Goal: Navigation & Orientation: Understand site structure

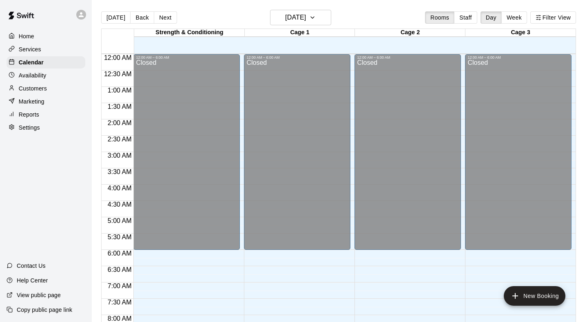
scroll to position [482, 0]
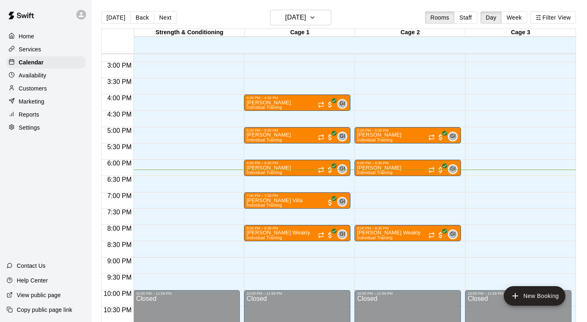
click at [29, 38] on p "Home" at bounding box center [27, 36] width 16 height 8
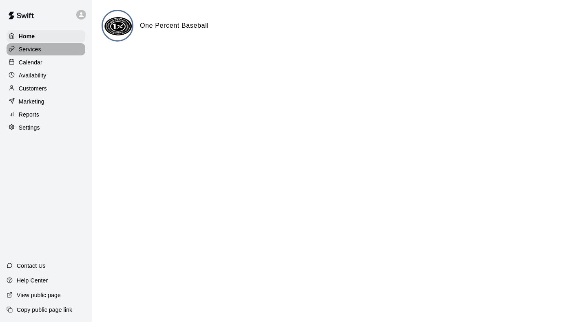
click at [24, 51] on p "Services" at bounding box center [30, 49] width 22 height 8
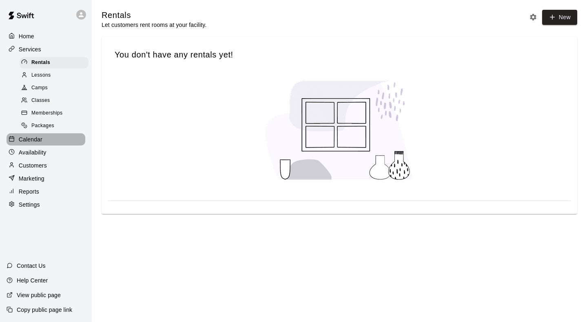
click at [22, 142] on p "Calendar" at bounding box center [31, 139] width 24 height 8
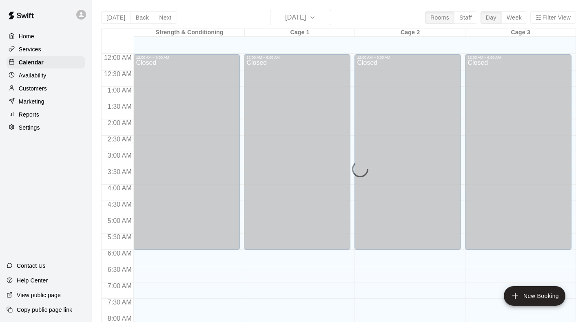
scroll to position [482, 0]
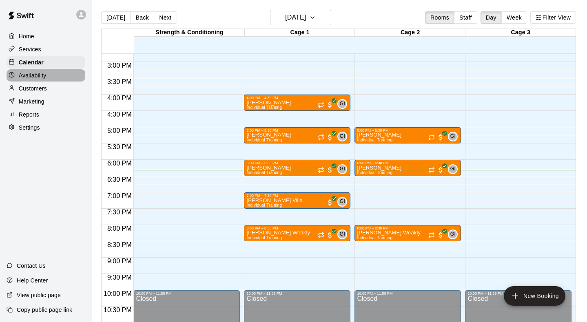
click at [27, 80] on div "Availability" at bounding box center [46, 75] width 79 height 12
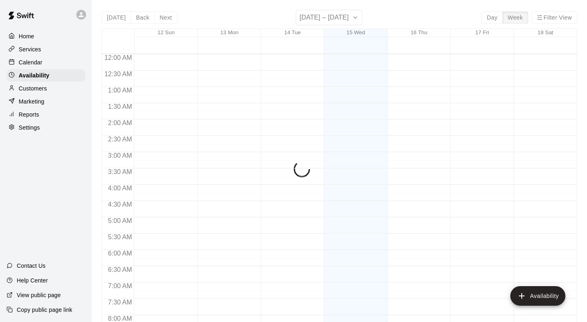
scroll to position [506, 0]
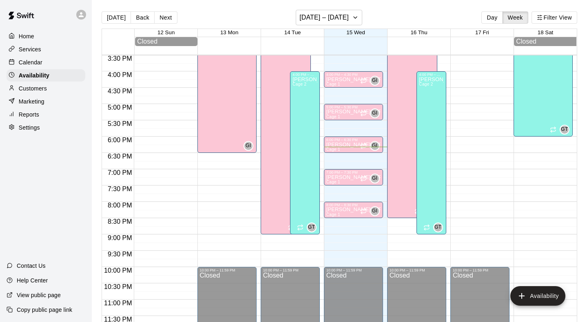
click at [28, 89] on p "Customers" at bounding box center [33, 88] width 28 height 8
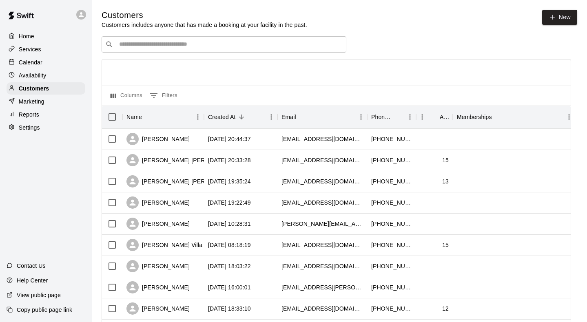
click at [29, 101] on p "Marketing" at bounding box center [32, 102] width 26 height 8
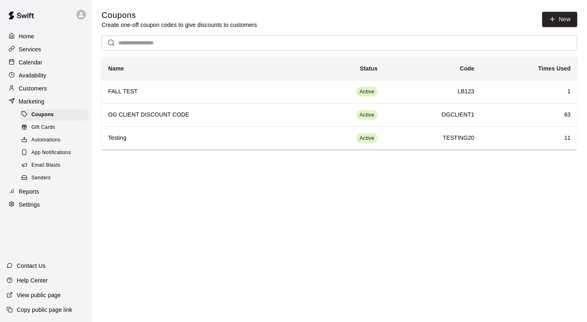
click at [33, 190] on p "Reports" at bounding box center [29, 192] width 20 height 8
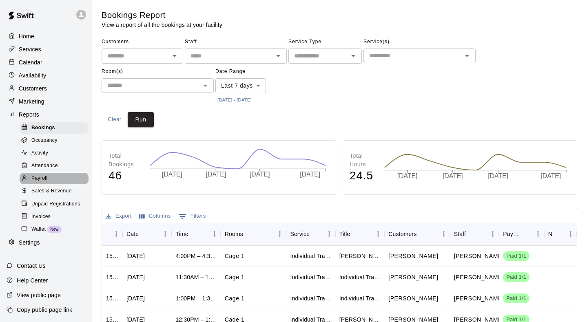
click at [37, 181] on span "Payroll" at bounding box center [39, 179] width 16 height 8
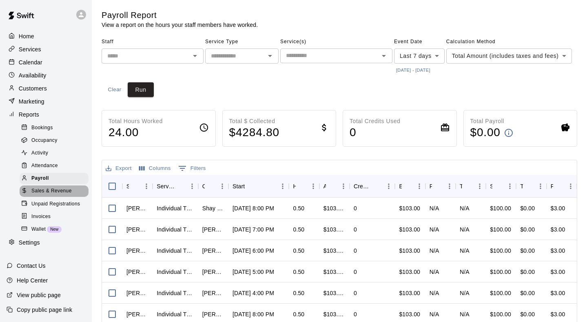
click at [37, 190] on span "Sales & Revenue" at bounding box center [51, 191] width 40 height 8
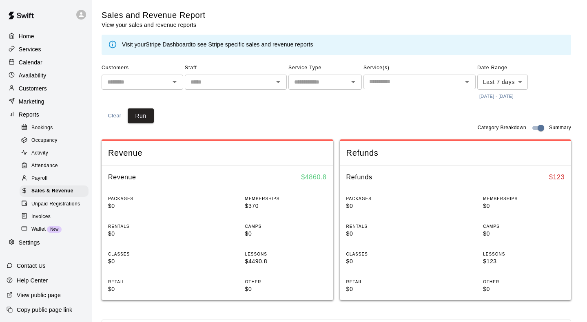
click at [38, 204] on span "Unpaid Registrations" at bounding box center [55, 204] width 49 height 8
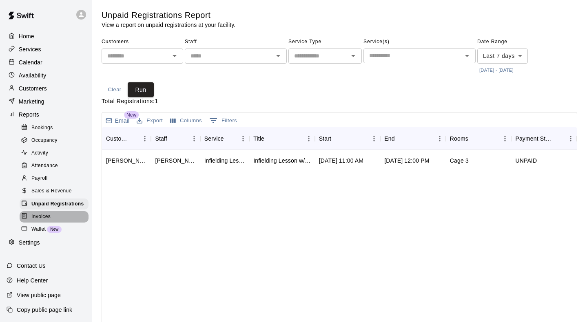
click at [40, 215] on span "Invoices" at bounding box center [40, 217] width 19 height 8
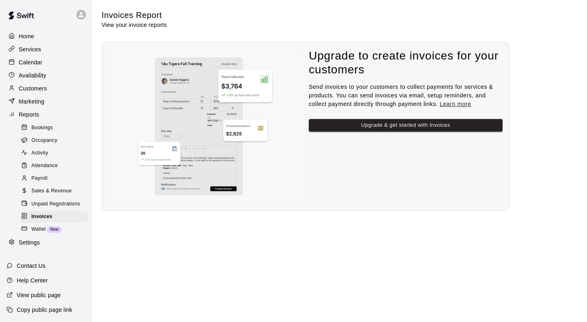
click at [37, 205] on span "Unpaid Registrations" at bounding box center [55, 204] width 49 height 8
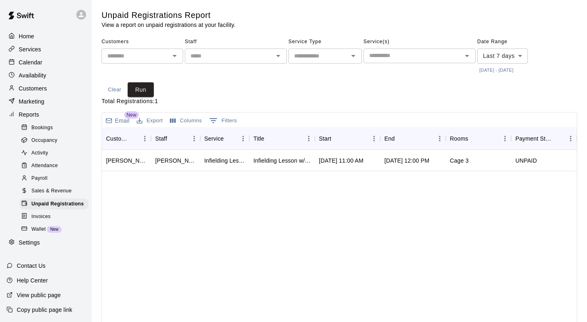
click at [38, 229] on span "Wallet" at bounding box center [38, 230] width 14 height 8
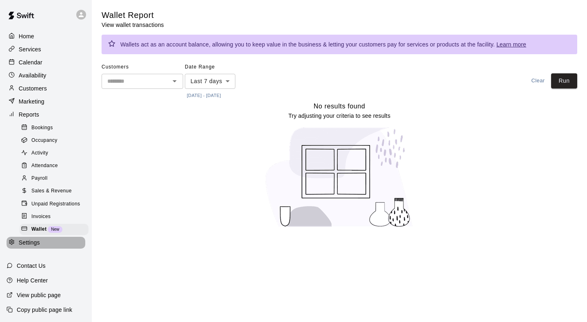
click at [37, 244] on p "Settings" at bounding box center [29, 243] width 21 height 8
select select "**"
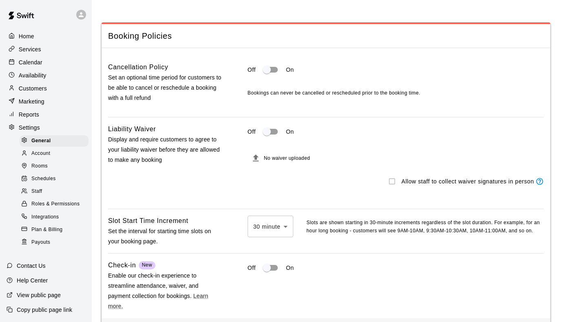
scroll to position [613, 0]
